Goal: Task Accomplishment & Management: Complete application form

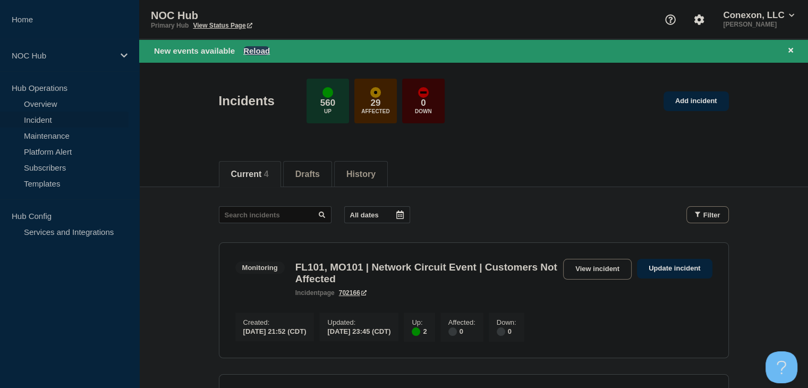
click at [257, 49] on button "Reload" at bounding box center [256, 50] width 27 height 9
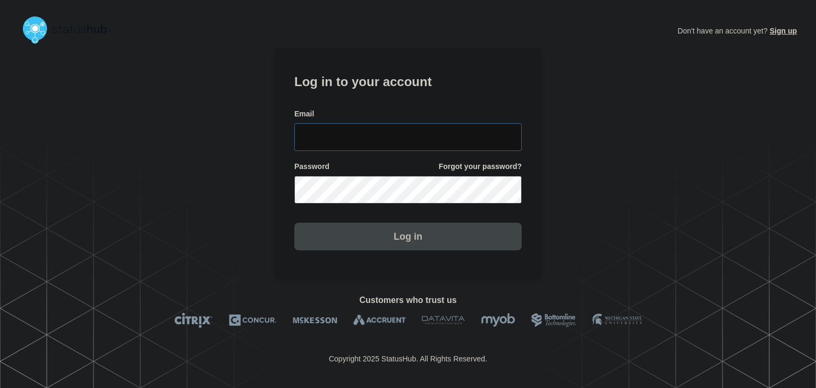
type input "amanda.mckeehan@conexon.us"
click at [353, 236] on button "Log in" at bounding box center [407, 237] width 227 height 28
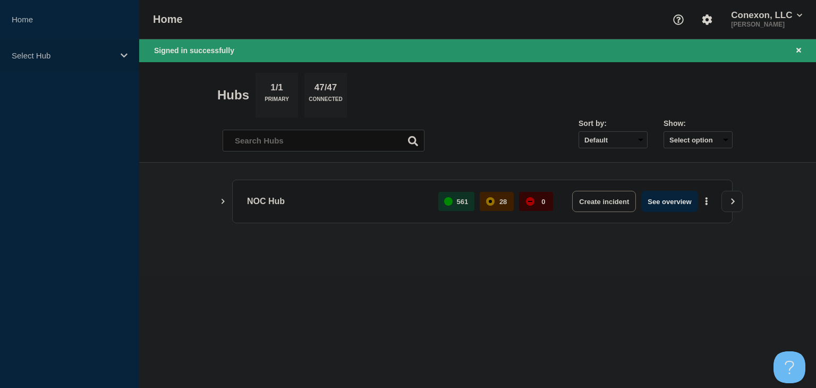
click at [110, 56] on p "Select Hub" at bounding box center [63, 55] width 102 height 9
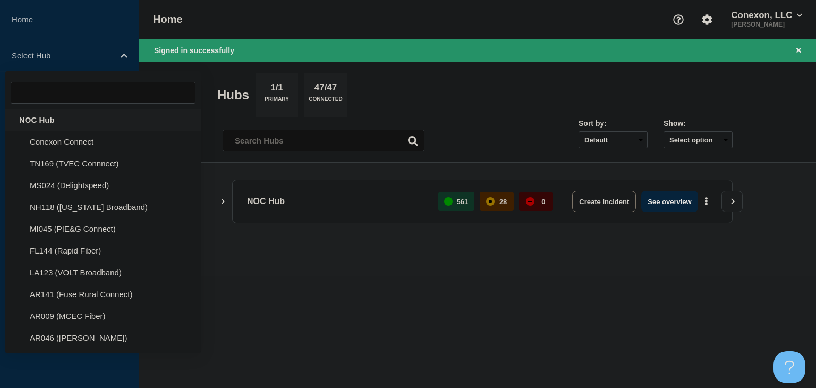
click at [70, 122] on div "NOC Hub" at bounding box center [102, 120] width 195 height 22
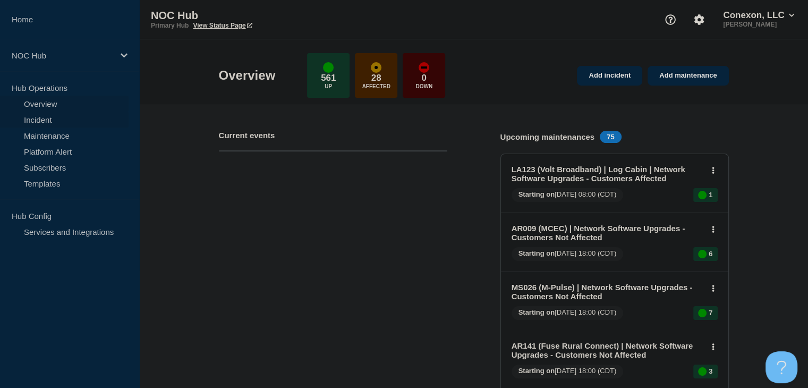
click at [54, 119] on link "Incident" at bounding box center [64, 120] width 129 height 16
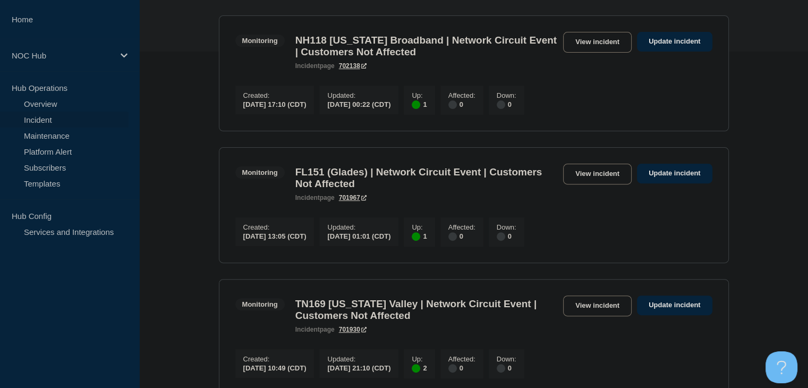
scroll to position [319, 0]
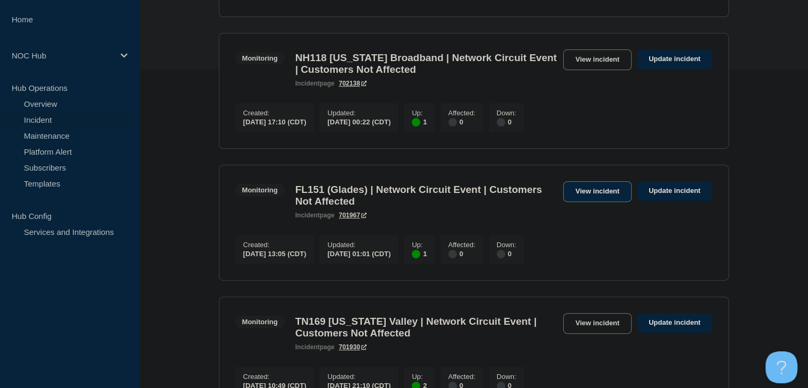
click at [599, 201] on link "View incident" at bounding box center [597, 191] width 69 height 21
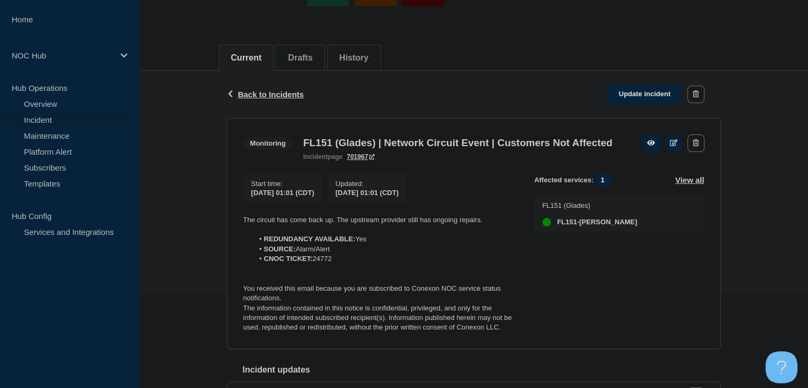
scroll to position [212, 0]
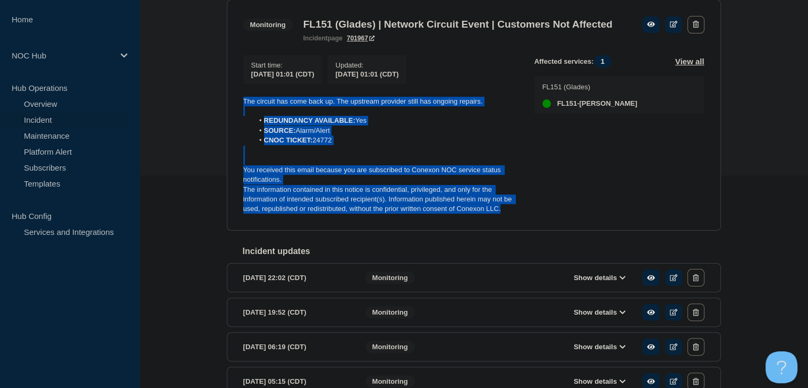
drag, startPoint x: 501, startPoint y: 230, endPoint x: 192, endPoint y: 106, distance: 333.5
click at [192, 106] on div "Back Back to Incidents Update incident Monitoring FL151 (Glades) | Network Circ…" at bounding box center [473, 329] width 669 height 754
copy div "The circuit has come back up. The upstream provider still has ongoing repairs. …"
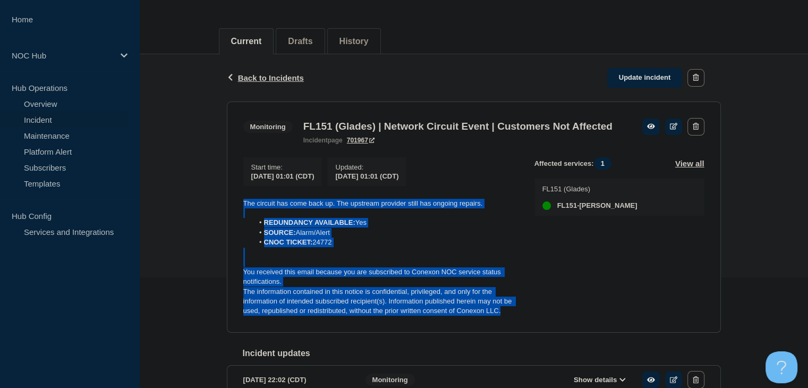
scroll to position [106, 0]
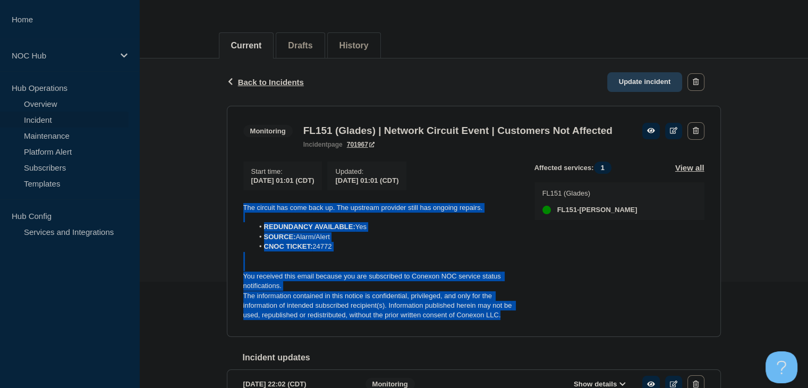
click at [648, 84] on link "Update incident" at bounding box center [644, 82] width 75 height 20
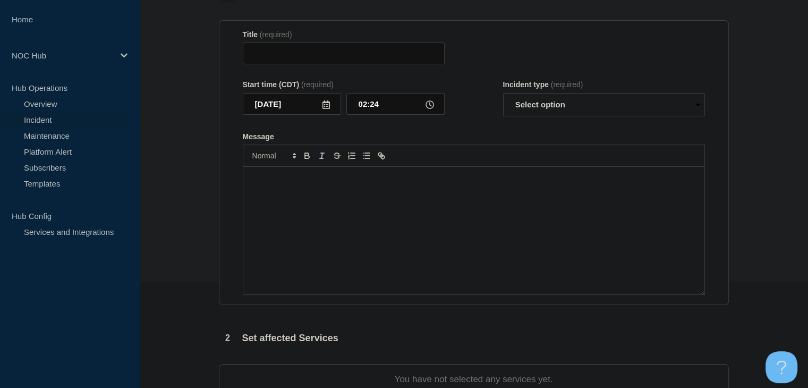
type input "FL151 (Glades) | Network Circuit Event | Customers Not Affected"
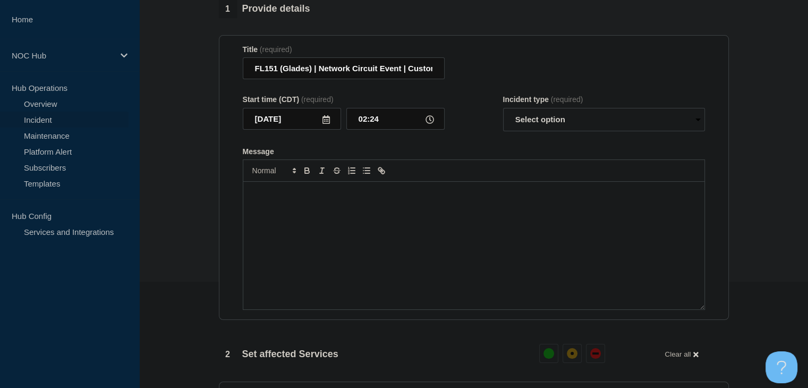
click at [399, 228] on div "Message" at bounding box center [473, 245] width 461 height 127
paste div "Message"
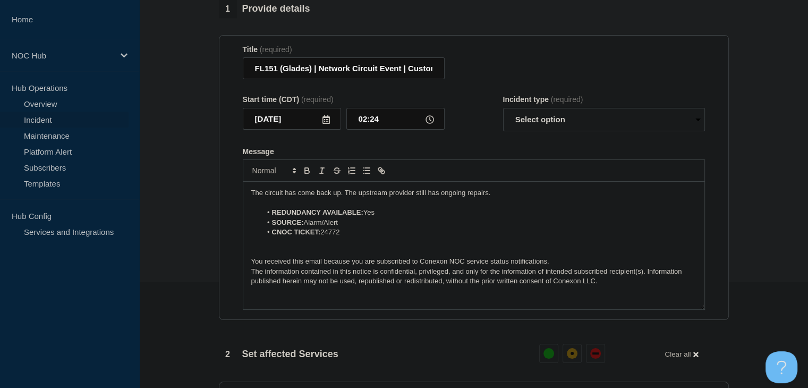
click at [378, 198] on p "The circuit has come back up. The upstream provider still has ongoing repairs." at bounding box center [473, 193] width 445 height 10
click at [523, 127] on select "Select option Investigating Identified Monitoring Resolved" at bounding box center [604, 119] width 202 height 23
select select "resolved"
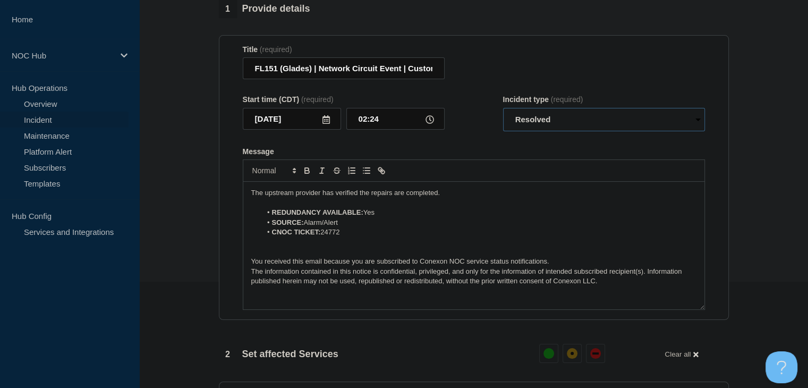
click at [503, 114] on select "Select option Investigating Identified Monitoring Resolved" at bounding box center [604, 119] width 202 height 23
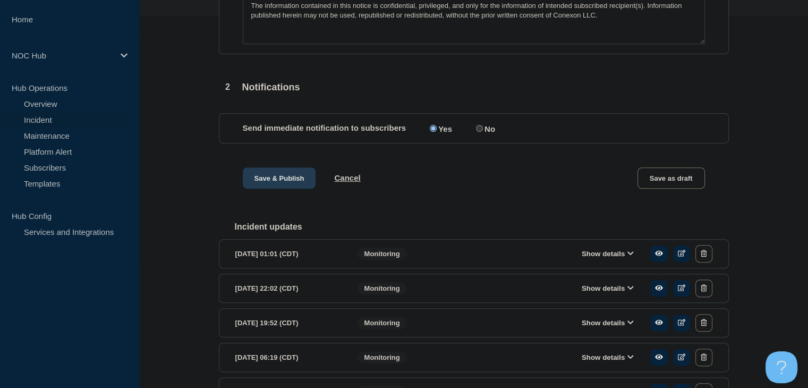
click at [274, 189] on button "Save & Publish" at bounding box center [279, 177] width 73 height 21
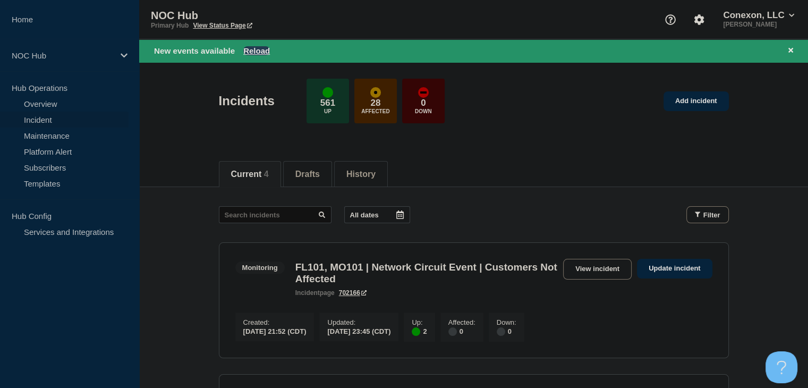
click at [248, 53] on button "Reload" at bounding box center [256, 50] width 27 height 9
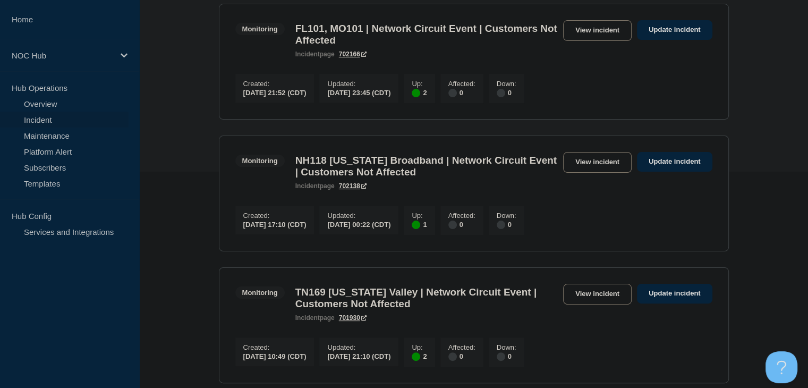
scroll to position [319, 0]
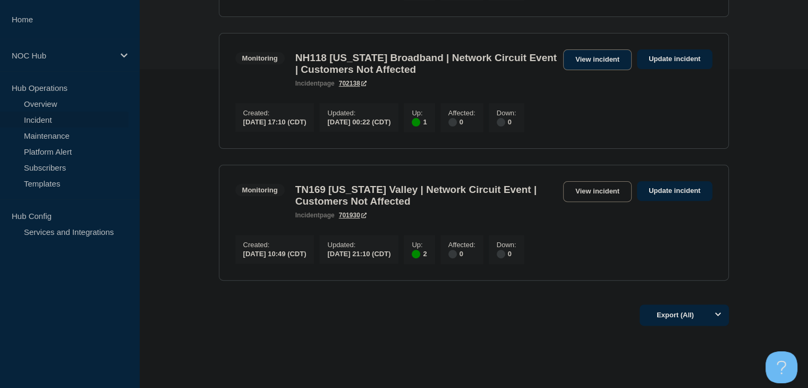
click at [594, 70] on link "View incident" at bounding box center [597, 59] width 69 height 21
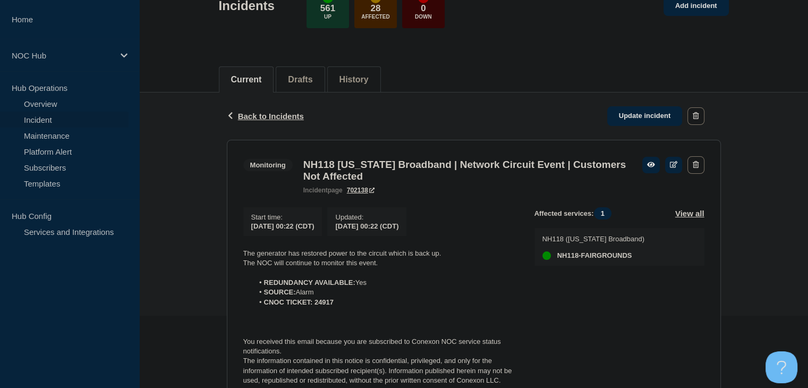
scroll to position [159, 0]
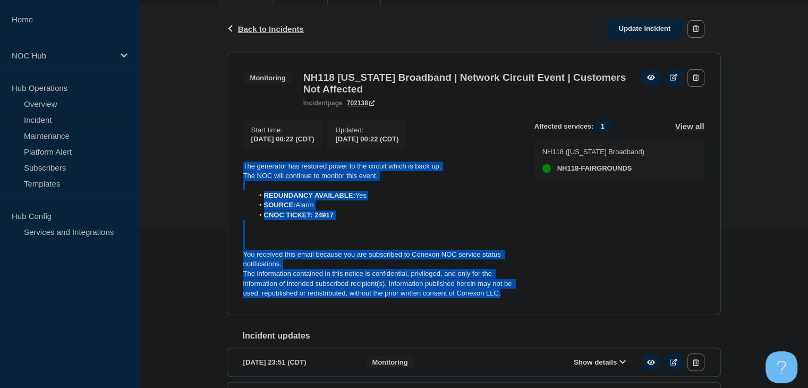
drag, startPoint x: 516, startPoint y: 304, endPoint x: 229, endPoint y: 163, distance: 320.2
click at [212, 165] on div "Back Back to Incidents Update incident Monitoring NH118 New Hampshire Broadband…" at bounding box center [473, 276] width 669 height 543
copy div "The generator has restored power to the circuit which is back up. The NOC will …"
click at [623, 28] on link "Update incident" at bounding box center [644, 29] width 75 height 20
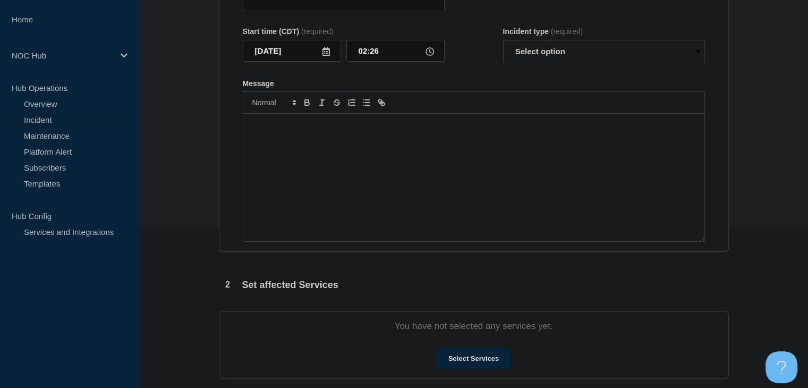
type input "NH118 [US_STATE] Broadband | Network Circuit Event | Customers Not Affected"
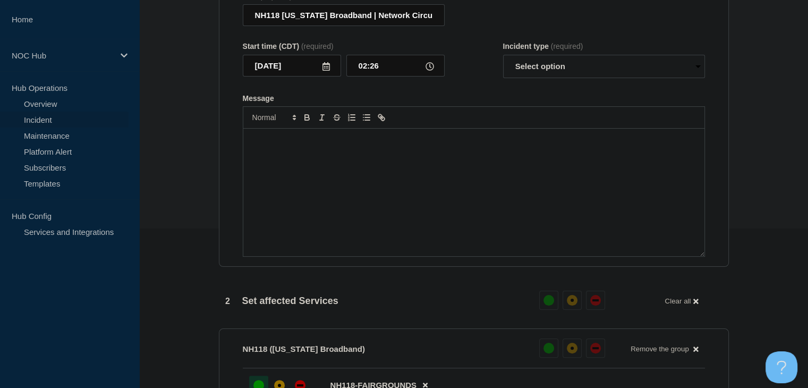
click at [431, 207] on div "Message" at bounding box center [473, 192] width 461 height 127
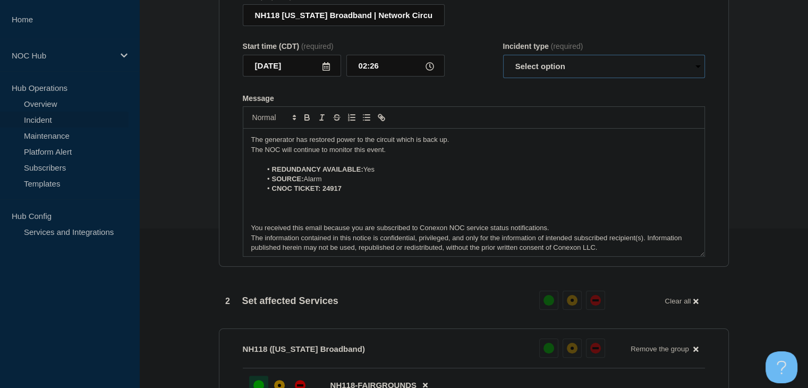
drag, startPoint x: 526, startPoint y: 93, endPoint x: 527, endPoint y: 100, distance: 7.0
click at [526, 78] on select "Select option Investigating Identified Monitoring Resolved" at bounding box center [604, 66] width 202 height 23
select select "resolved"
click at [503, 78] on select "Select option Investigating Identified Monitoring Resolved" at bounding box center [604, 66] width 202 height 23
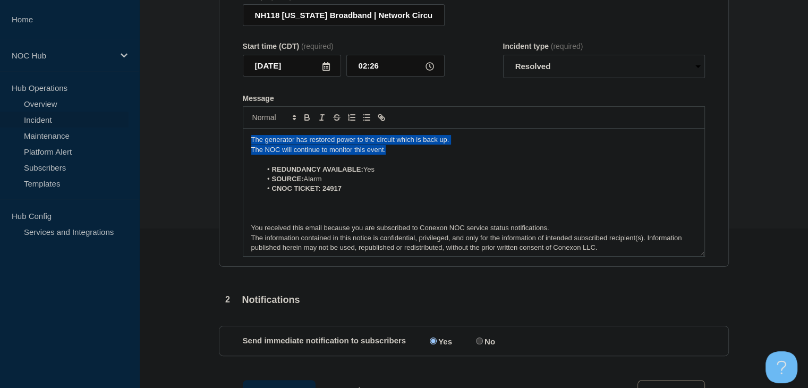
drag, startPoint x: 395, startPoint y: 176, endPoint x: 163, endPoint y: 163, distance: 233.0
click at [163, 163] on section "1 Provide details Title (required) NH118 New Hampshire Broadband | Network Circ…" at bounding box center [473, 317] width 669 height 740
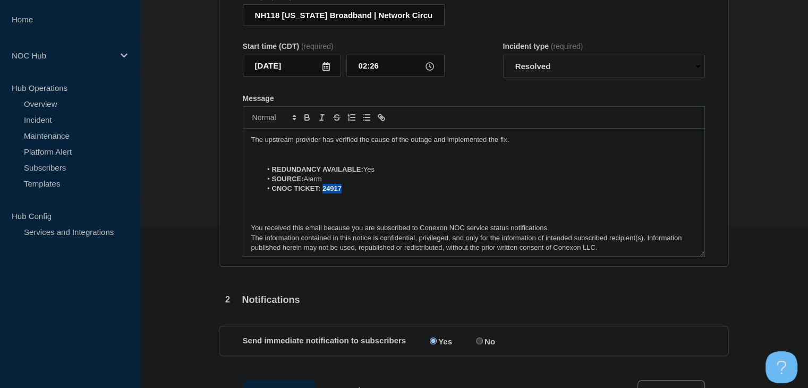
drag, startPoint x: 343, startPoint y: 215, endPoint x: 322, endPoint y: 215, distance: 21.2
click at [322, 193] on li "CNOC TICKET: 24917" at bounding box center [478, 189] width 435 height 10
click at [306, 122] on icon "Toggle bold text" at bounding box center [307, 118] width 10 height 10
click at [164, 209] on section "1 Provide details Title (required) NH118 New Hampshire Broadband | Network Circ…" at bounding box center [473, 317] width 669 height 740
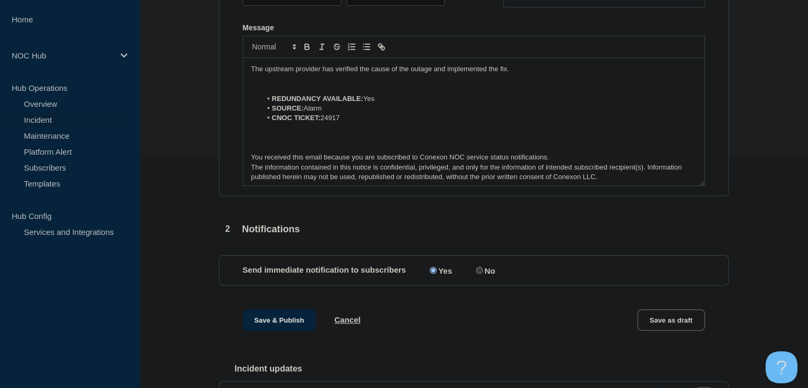
scroll to position [372, 0]
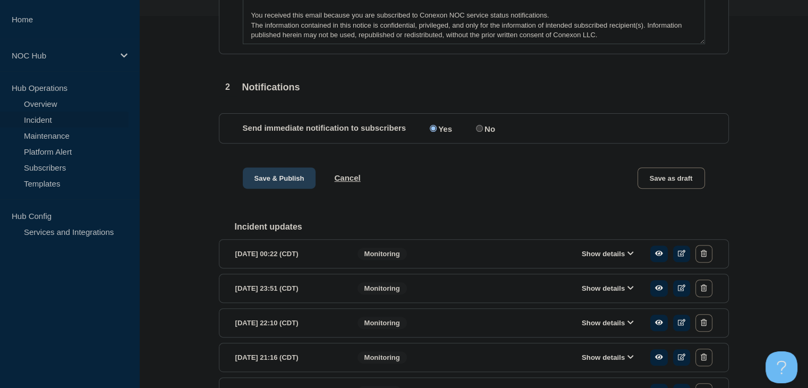
click at [283, 189] on button "Save & Publish" at bounding box center [279, 177] width 73 height 21
